Goal: Task Accomplishment & Management: Manage account settings

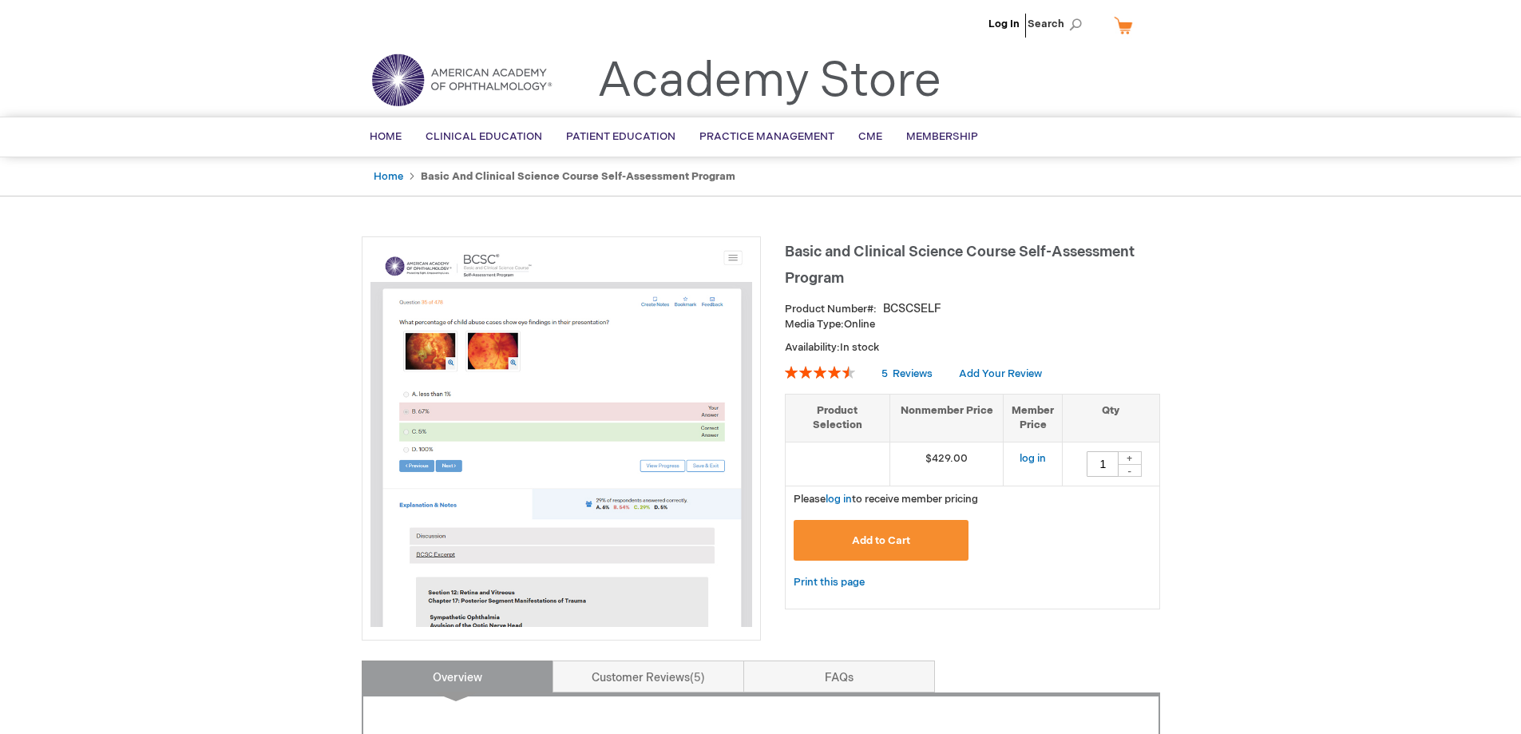
click at [1004, 6] on li "Log In" at bounding box center [1003, 24] width 39 height 48
click at [1005, 14] on li "Log In" at bounding box center [1003, 24] width 39 height 48
click at [1007, 25] on link "Log In" at bounding box center [1003, 24] width 31 height 13
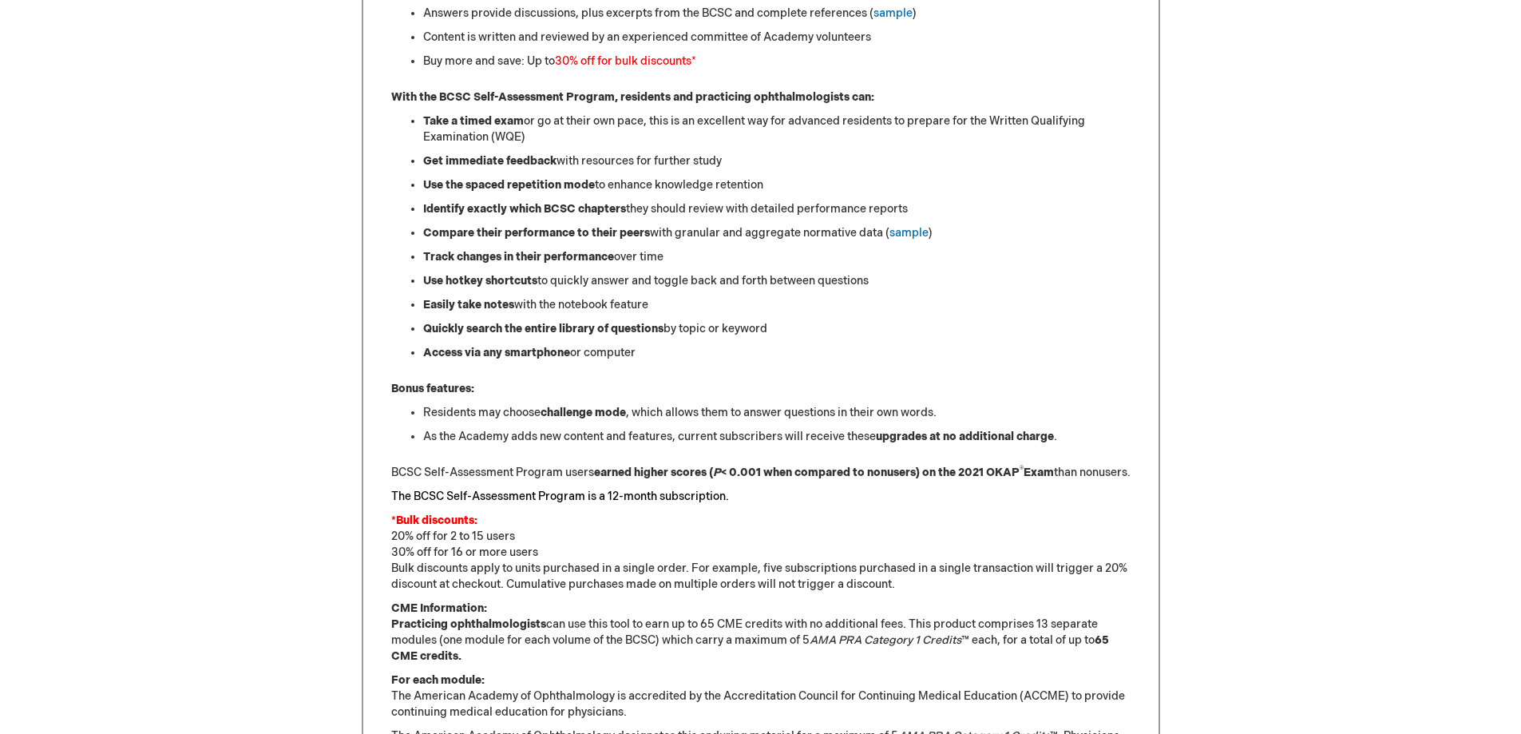
scroll to position [958, 0]
